Goal: Information Seeking & Learning: Learn about a topic

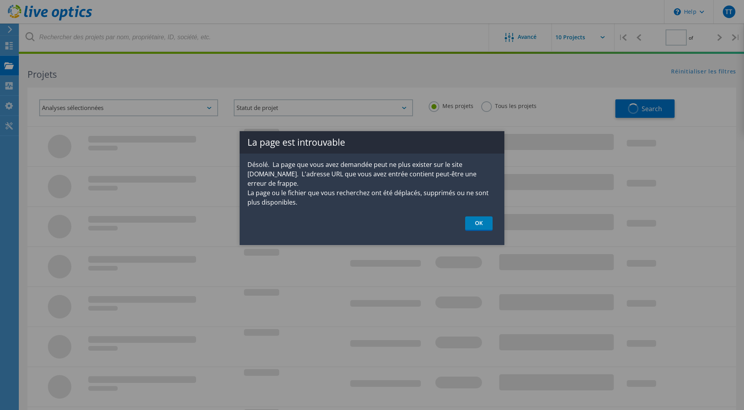
type input "1"
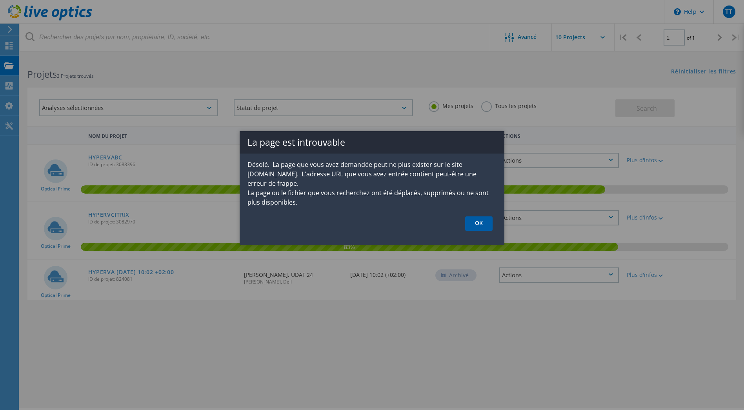
click at [476, 216] on link "OK" at bounding box center [478, 223] width 27 height 15
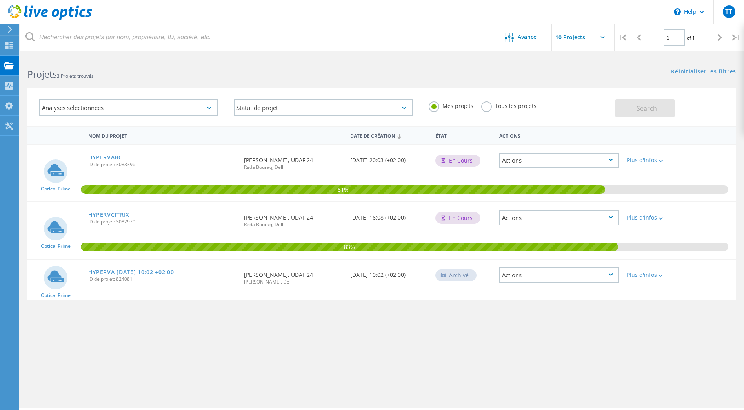
click at [657, 161] on div at bounding box center [660, 160] width 6 height 5
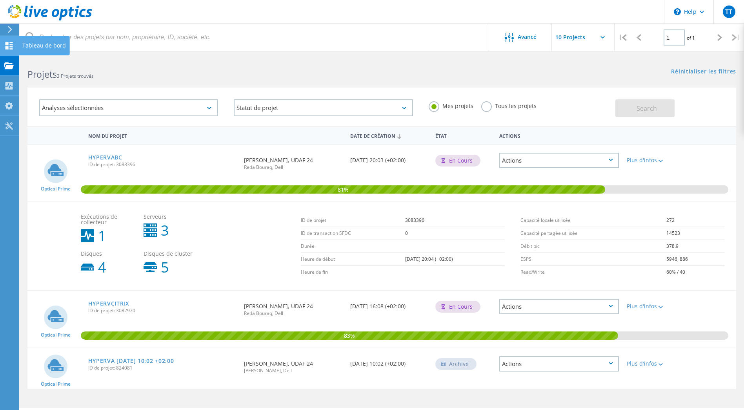
click at [11, 49] on use at bounding box center [8, 45] width 7 height 7
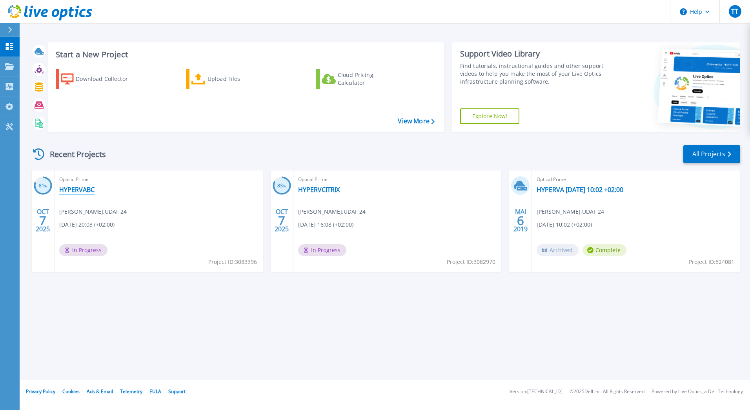
click at [68, 193] on link "HYPERVABC" at bounding box center [76, 190] width 35 height 8
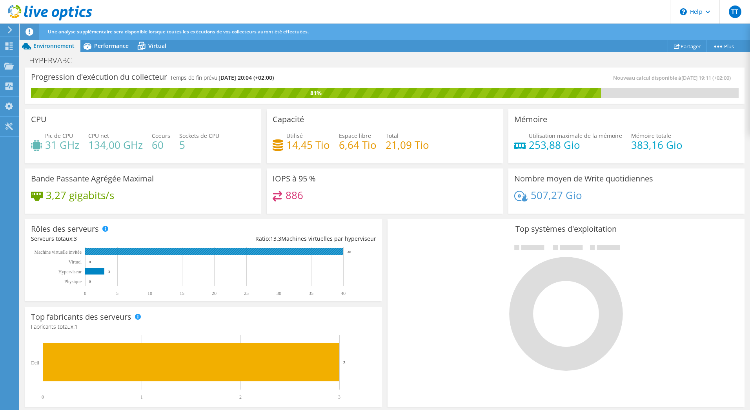
scroll to position [39, 0]
click at [306, 147] on h4 "14,45 Tio" at bounding box center [308, 144] width 44 height 9
click at [348, 149] on h4 "6,64 Tio" at bounding box center [358, 144] width 38 height 9
click at [401, 143] on h4 "21,09 Tio" at bounding box center [408, 144] width 44 height 9
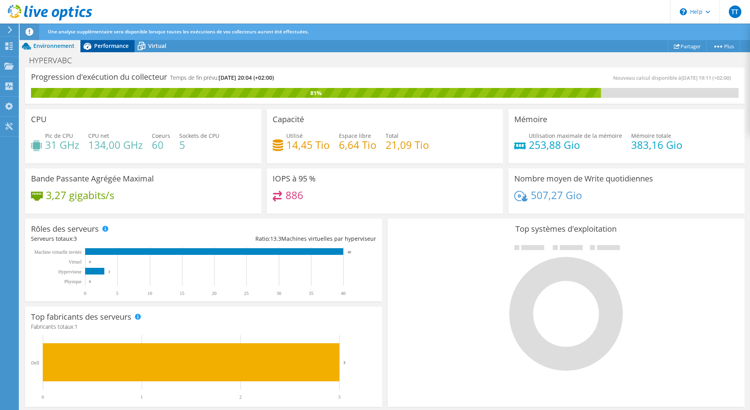
click at [100, 49] on div "Performance" at bounding box center [107, 46] width 54 height 13
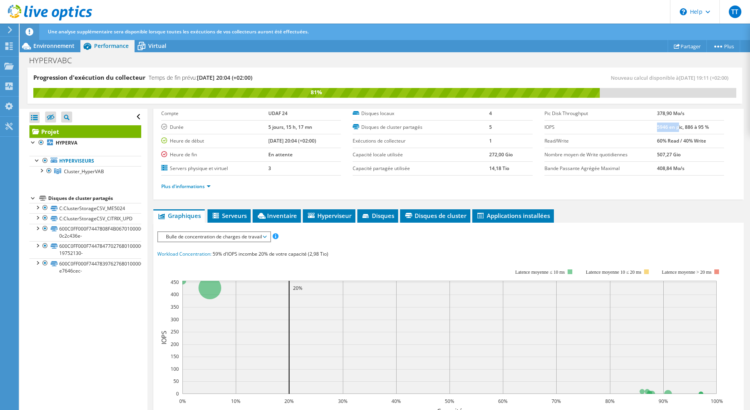
drag, startPoint x: 675, startPoint y: 128, endPoint x: 653, endPoint y: 130, distance: 21.7
click at [657, 130] on b "5946 en pic, 886 à 95 %" at bounding box center [683, 127] width 52 height 7
drag, startPoint x: 653, startPoint y: 130, endPoint x: 668, endPoint y: 129, distance: 14.9
click at [668, 129] on b "5946 en pic, 886 à 95 %" at bounding box center [683, 127] width 52 height 7
drag, startPoint x: 675, startPoint y: 129, endPoint x: 653, endPoint y: 128, distance: 21.3
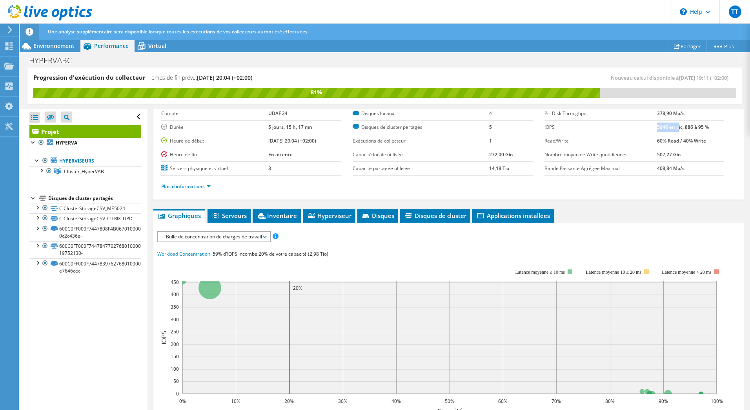
click at [657, 128] on b "5946 en pic, 886 à 95 %" at bounding box center [683, 127] width 52 height 7
click at [375, 212] on span "Disques" at bounding box center [377, 216] width 33 height 8
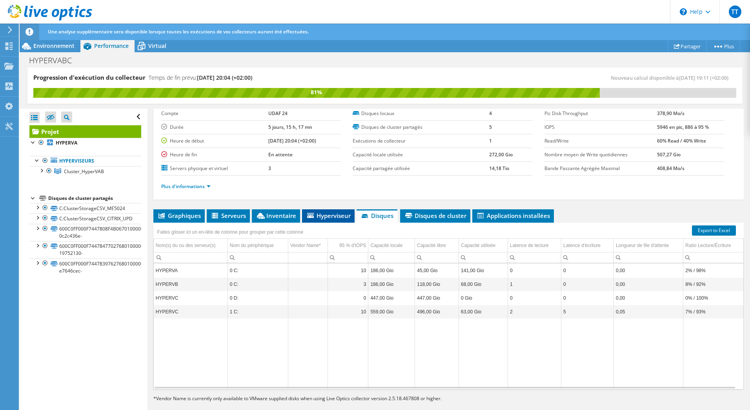
click at [315, 211] on li "Hyperviseur" at bounding box center [328, 215] width 53 height 13
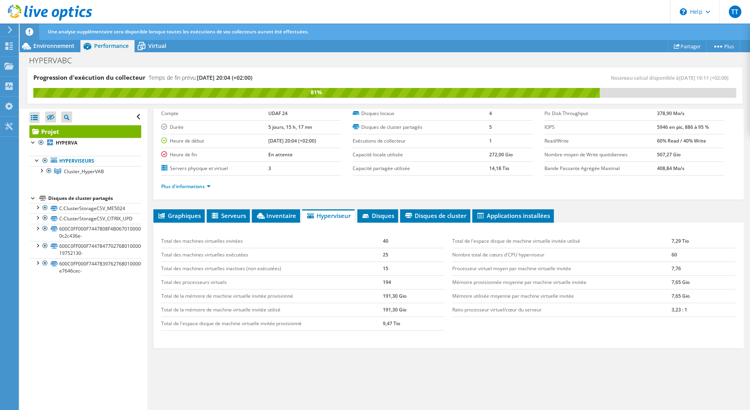
drag, startPoint x: 664, startPoint y: 127, endPoint x: 650, endPoint y: 129, distance: 13.9
click at [650, 129] on tr "IOPS 5946 en pic, 886 à 95 %" at bounding box center [635, 127] width 180 height 14
click at [95, 206] on link "C:ClusterStorageCSV_ME5024" at bounding box center [85, 208] width 112 height 10
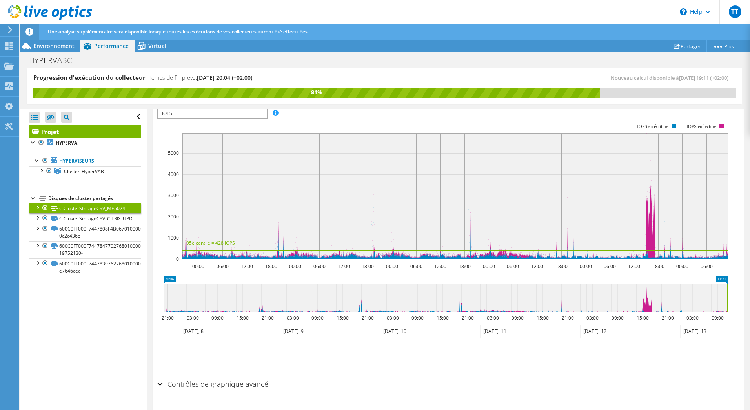
scroll to position [196, 0]
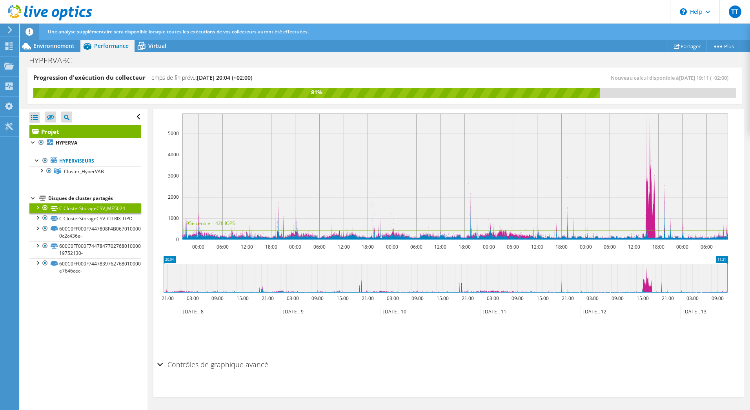
drag, startPoint x: 159, startPoint y: 368, endPoint x: 170, endPoint y: 368, distance: 11.0
click at [162, 368] on div "Contrôles de graphique avancé" at bounding box center [448, 364] width 583 height 17
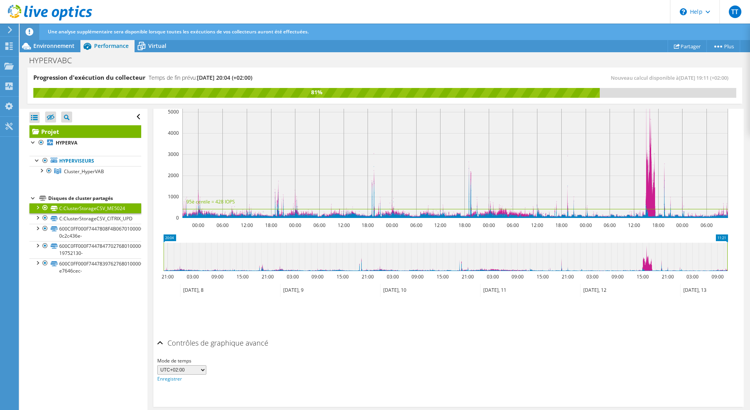
scroll to position [0, 0]
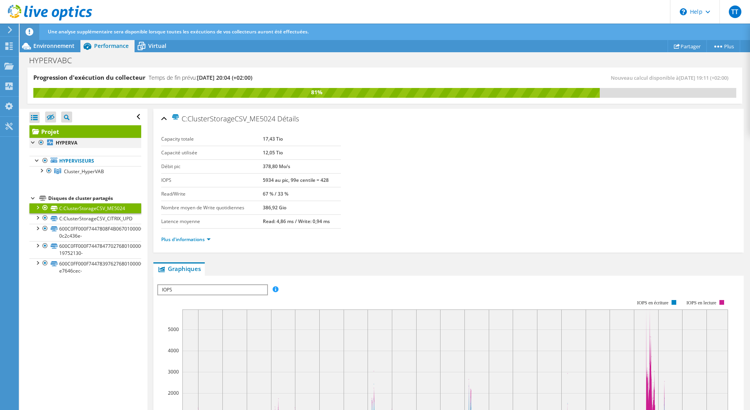
click at [32, 140] on div at bounding box center [33, 142] width 8 height 8
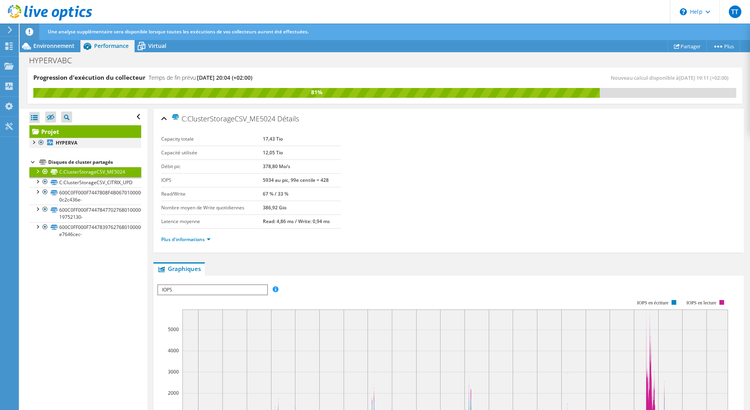
click at [33, 143] on div at bounding box center [33, 142] width 8 height 8
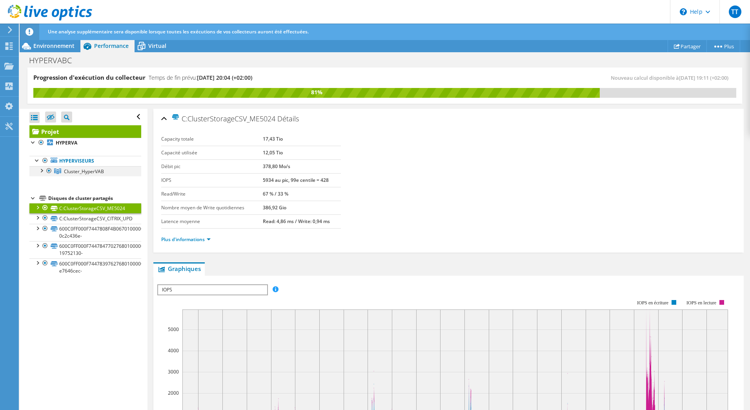
click at [42, 169] on div at bounding box center [41, 170] width 8 height 8
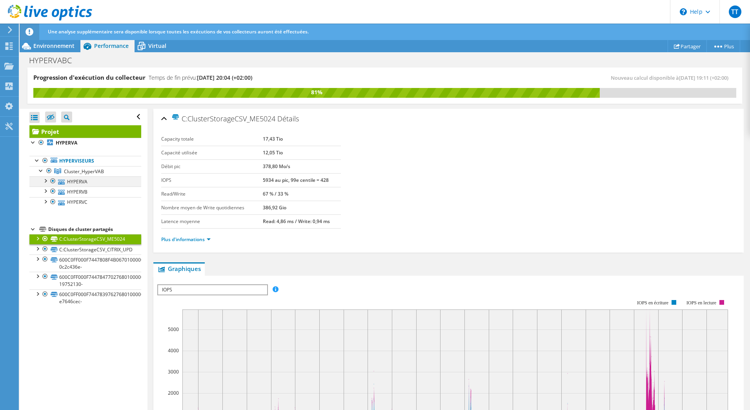
click at [44, 182] on div at bounding box center [45, 180] width 8 height 8
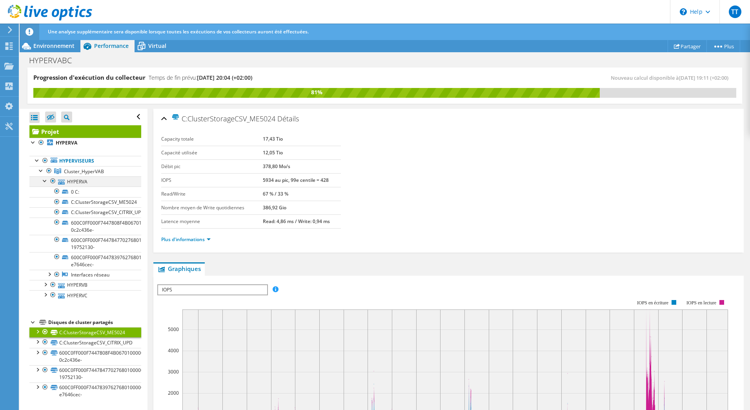
click at [44, 182] on div at bounding box center [45, 180] width 8 height 8
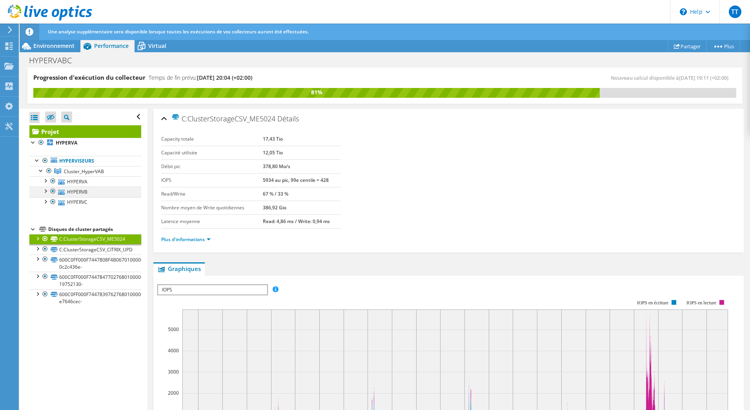
click at [46, 190] on div at bounding box center [45, 190] width 8 height 8
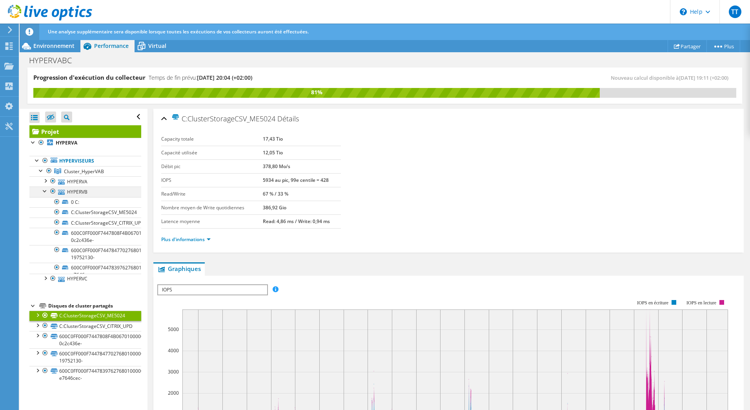
click at [46, 190] on div at bounding box center [45, 190] width 8 height 8
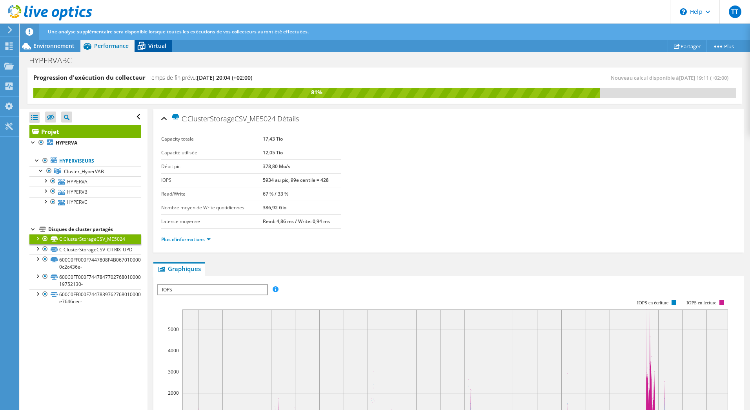
click at [157, 49] on div "Virtual" at bounding box center [154, 46] width 38 height 13
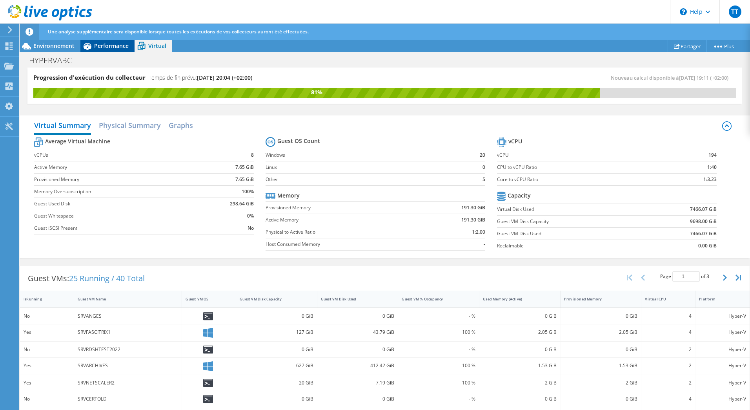
click at [116, 45] on span "Performance" at bounding box center [111, 45] width 35 height 7
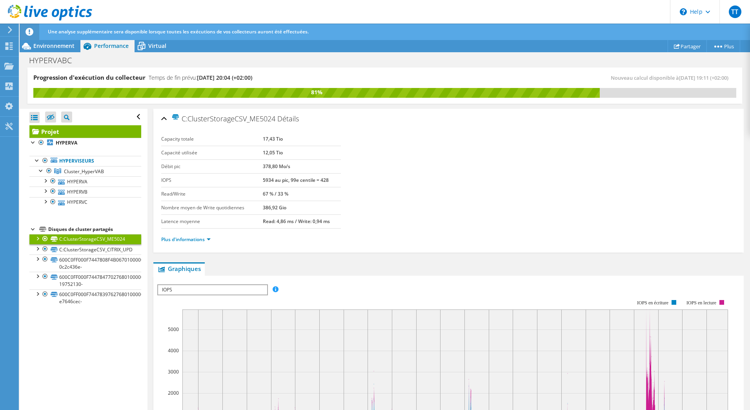
click at [264, 49] on div "Actions de projet Actions de projet Partager Plus Détails du projet" at bounding box center [385, 46] width 731 height 13
click at [54, 48] on span "Environnement" at bounding box center [53, 45] width 41 height 7
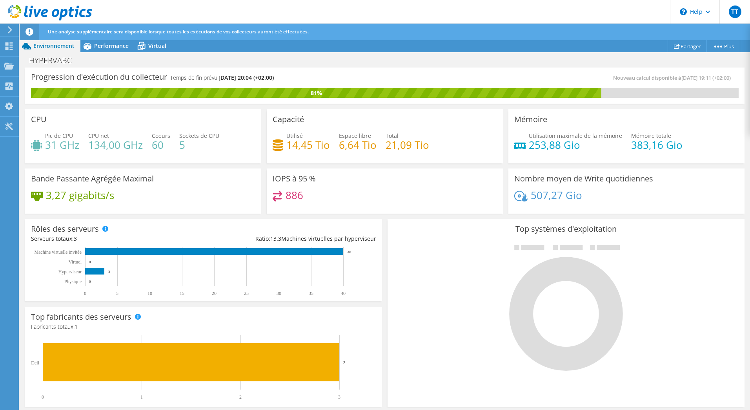
click at [12, 30] on use at bounding box center [10, 29] width 4 height 7
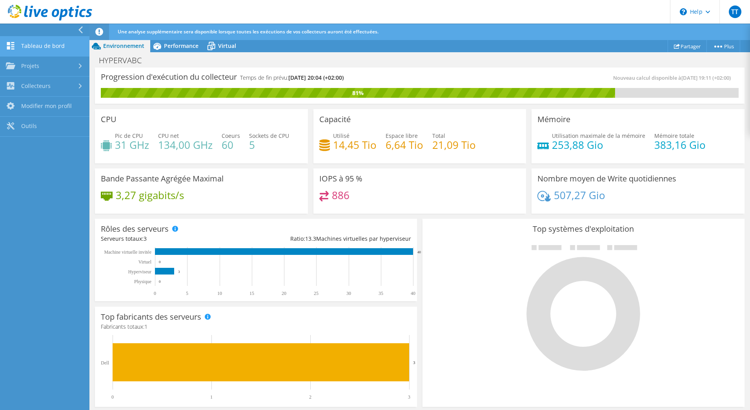
drag, startPoint x: 49, startPoint y: 44, endPoint x: 61, endPoint y: 51, distance: 14.1
click at [50, 44] on link "Tableau de bord" at bounding box center [44, 46] width 89 height 20
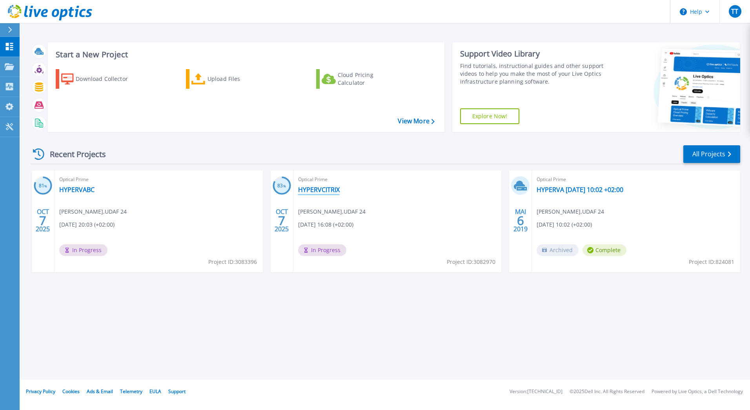
click at [325, 191] on link "HYPERVCITRIX" at bounding box center [319, 190] width 42 height 8
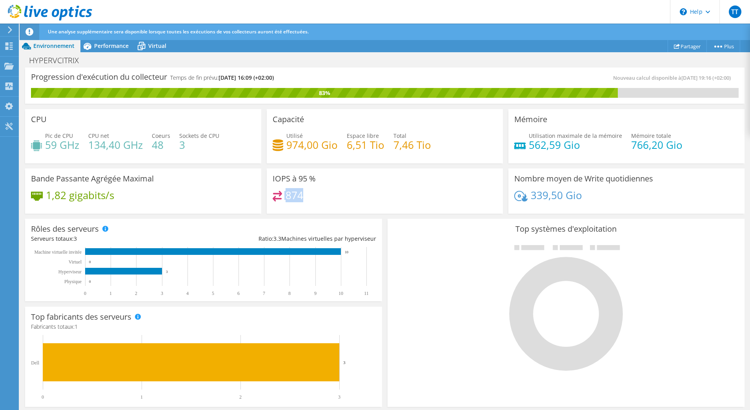
drag, startPoint x: 303, startPoint y: 194, endPoint x: 261, endPoint y: 195, distance: 42.0
click at [261, 195] on div "CPU Pic de CPU 59 GHz CPU net 134,40 GHz Coeurs 48 Sockets de CPU 3 Capacité Ut…" at bounding box center [384, 161] width 725 height 110
drag, startPoint x: 261, startPoint y: 195, endPoint x: 316, endPoint y: 207, distance: 57.0
click at [330, 201] on div "874" at bounding box center [385, 199] width 224 height 17
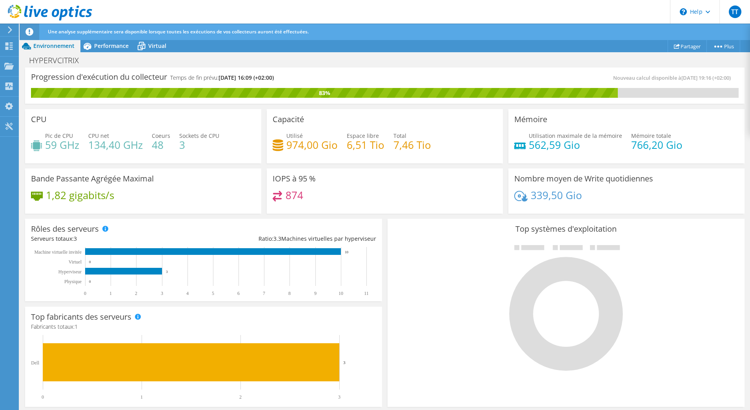
click at [8, 32] on icon at bounding box center [10, 29] width 6 height 7
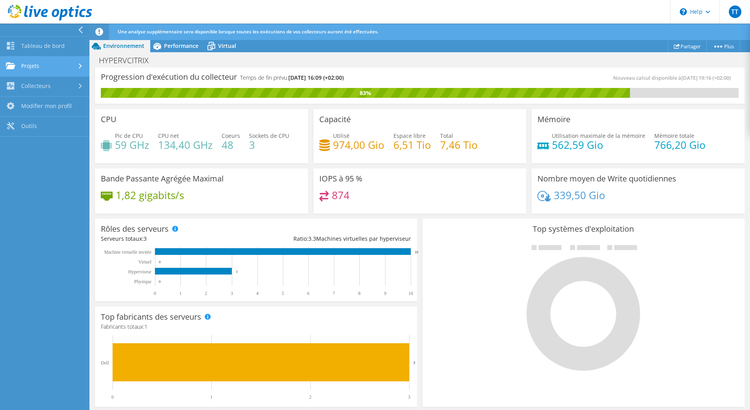
click at [49, 65] on link "Projets" at bounding box center [44, 67] width 89 height 20
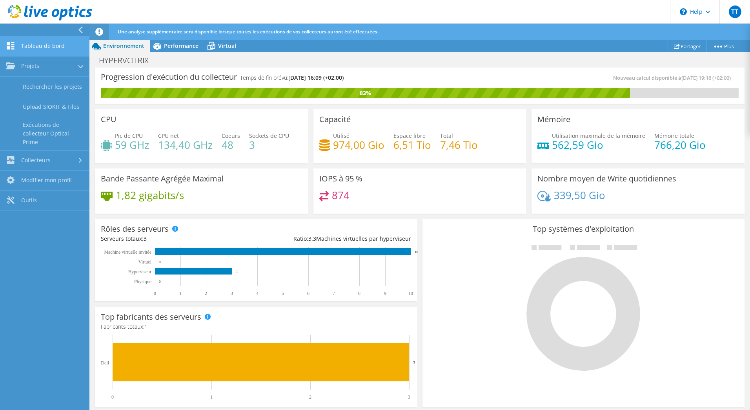
click at [60, 47] on link "Tableau de bord" at bounding box center [44, 46] width 89 height 20
